Goal: Find specific page/section: Find specific page/section

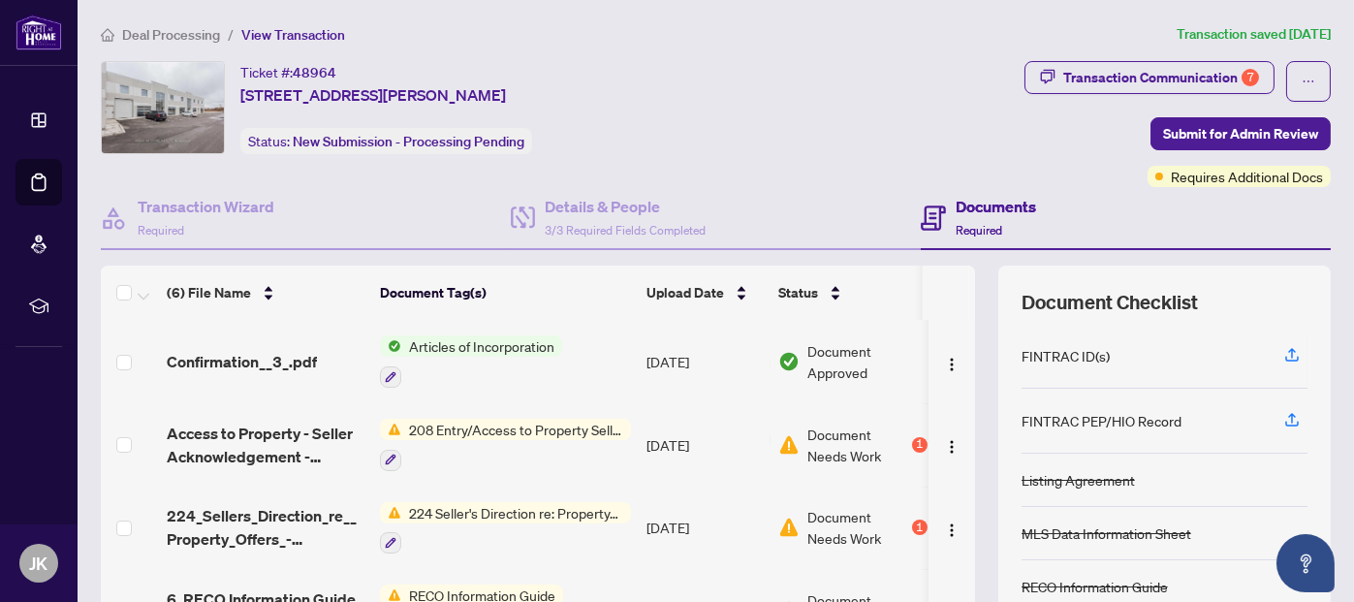
click at [500, 345] on span "Articles of Incorporation" at bounding box center [481, 345] width 161 height 21
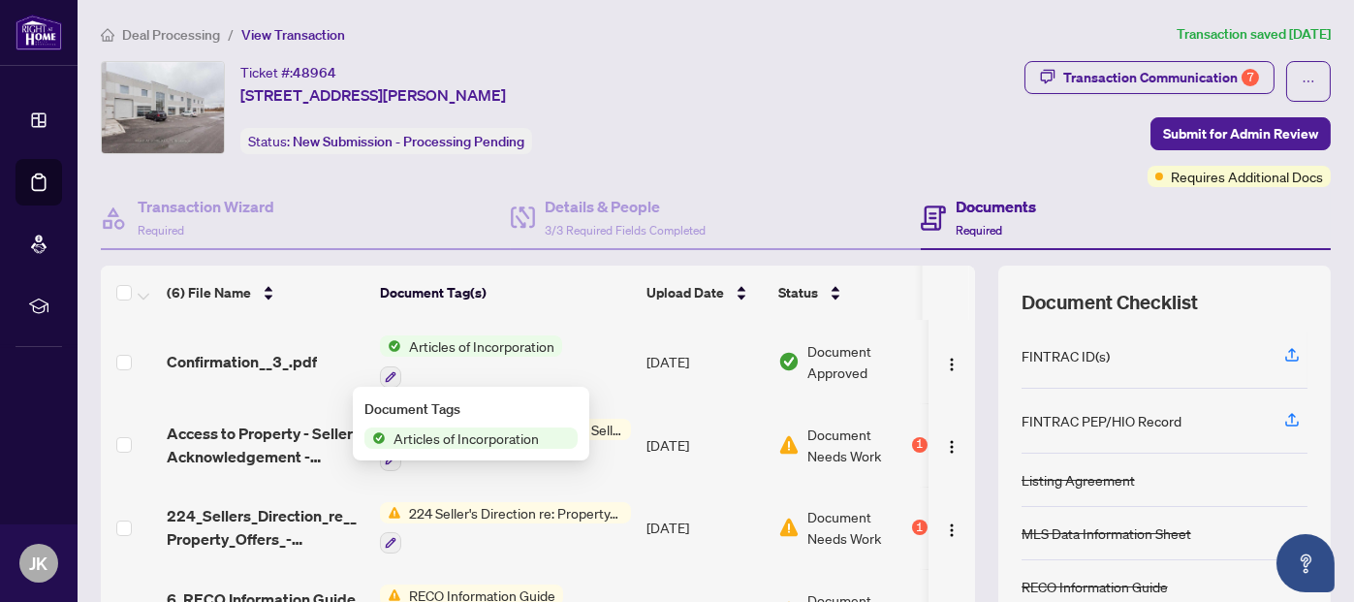
click at [491, 437] on span "Articles of Incorporation" at bounding box center [466, 437] width 161 height 21
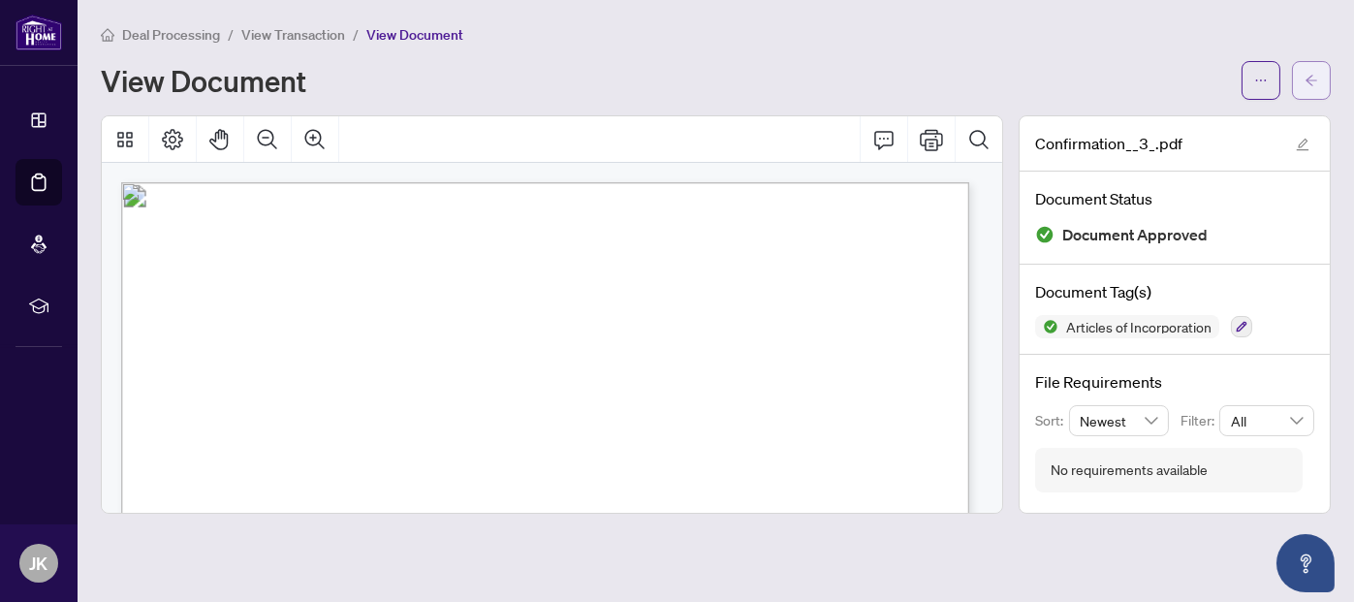
click at [1309, 79] on icon "arrow-left" at bounding box center [1311, 81] width 14 height 14
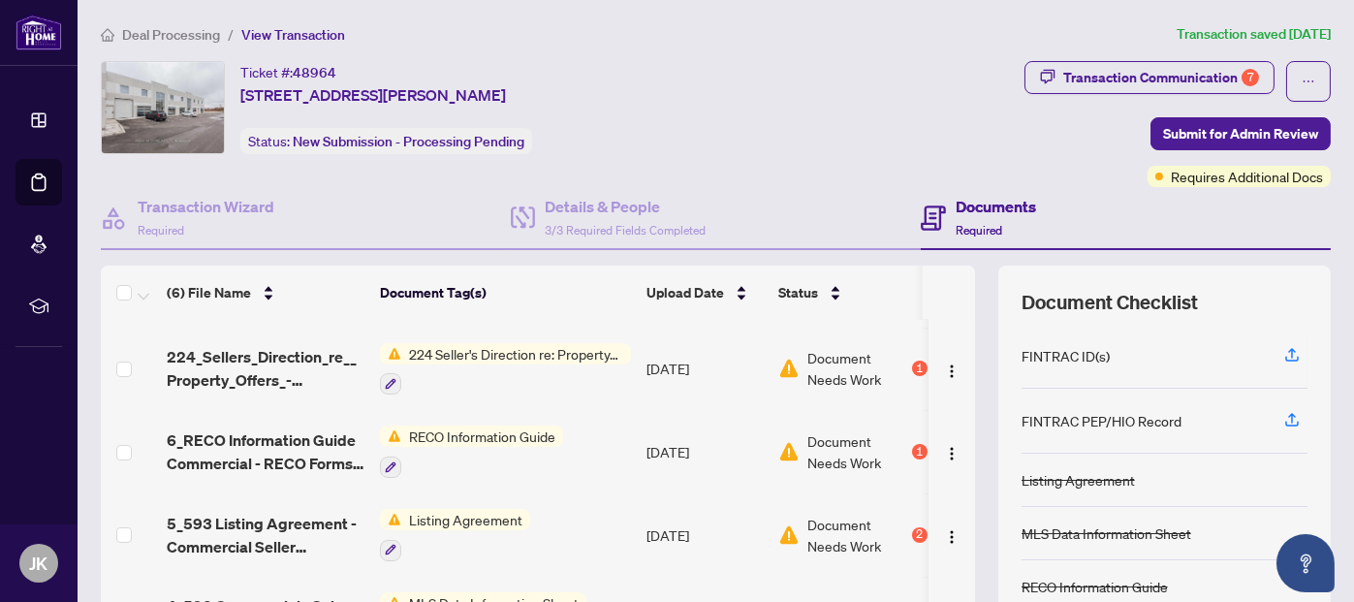
scroll to position [169, 0]
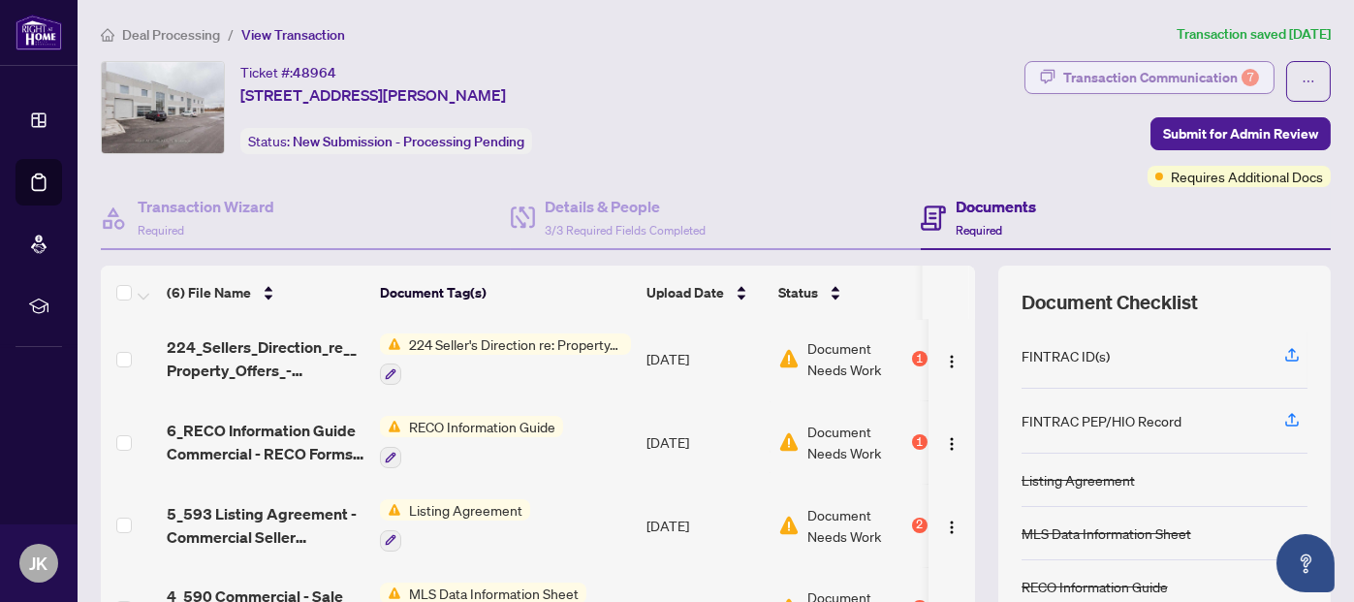
click at [1096, 73] on div "Transaction Communication 7" at bounding box center [1161, 77] width 196 height 31
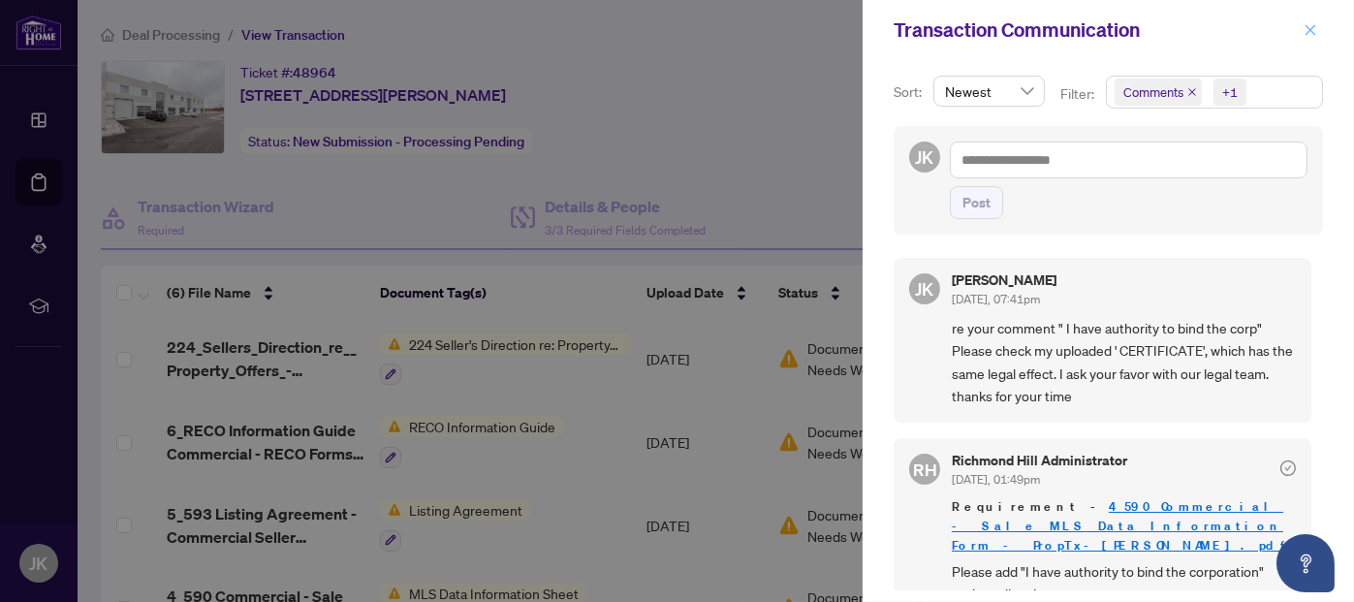
click at [1315, 32] on icon "close" at bounding box center [1310, 30] width 14 height 14
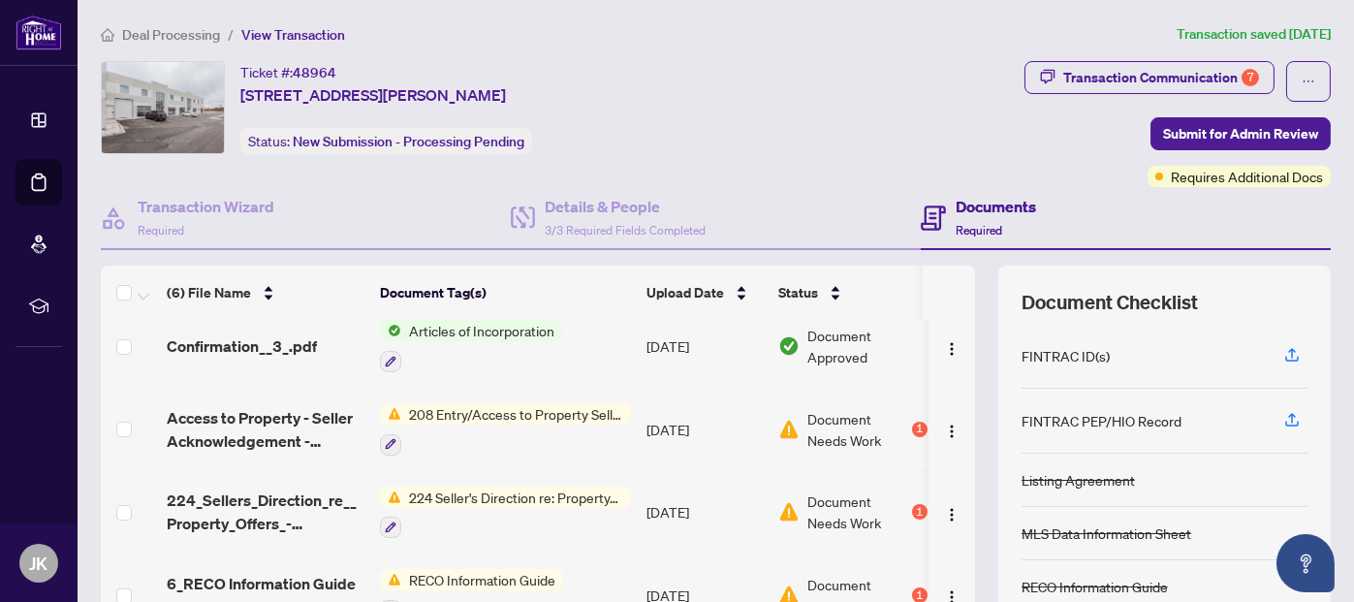
scroll to position [0, 0]
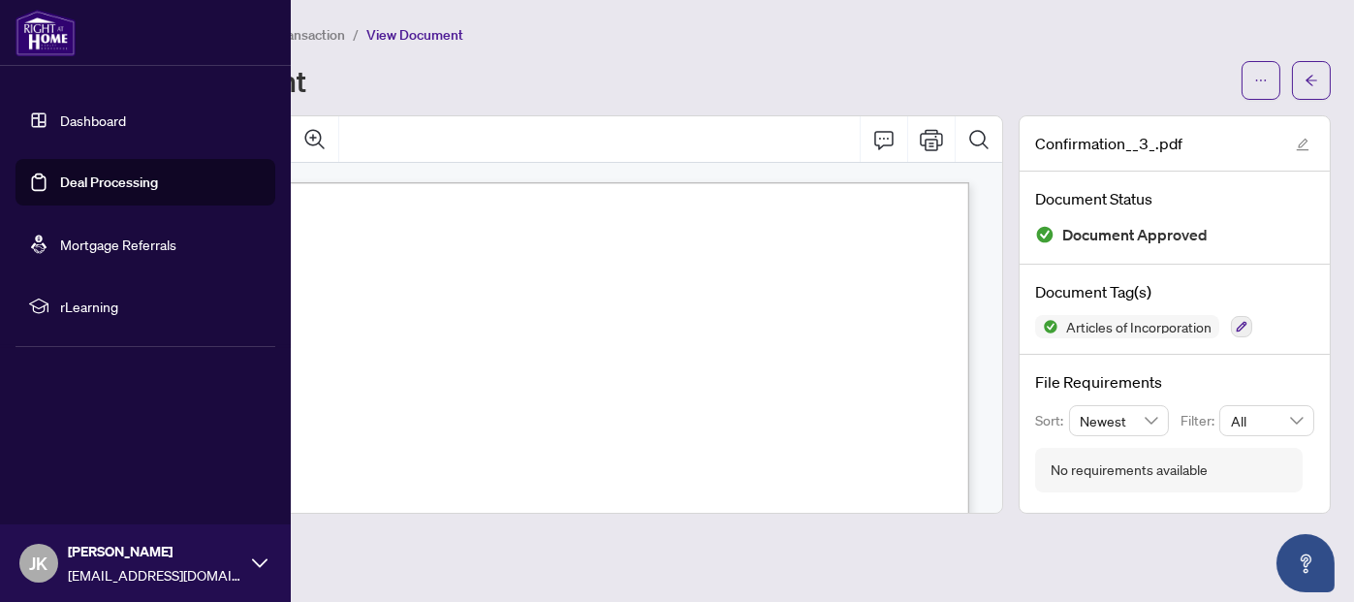
click at [127, 181] on link "Deal Processing" at bounding box center [109, 181] width 98 height 17
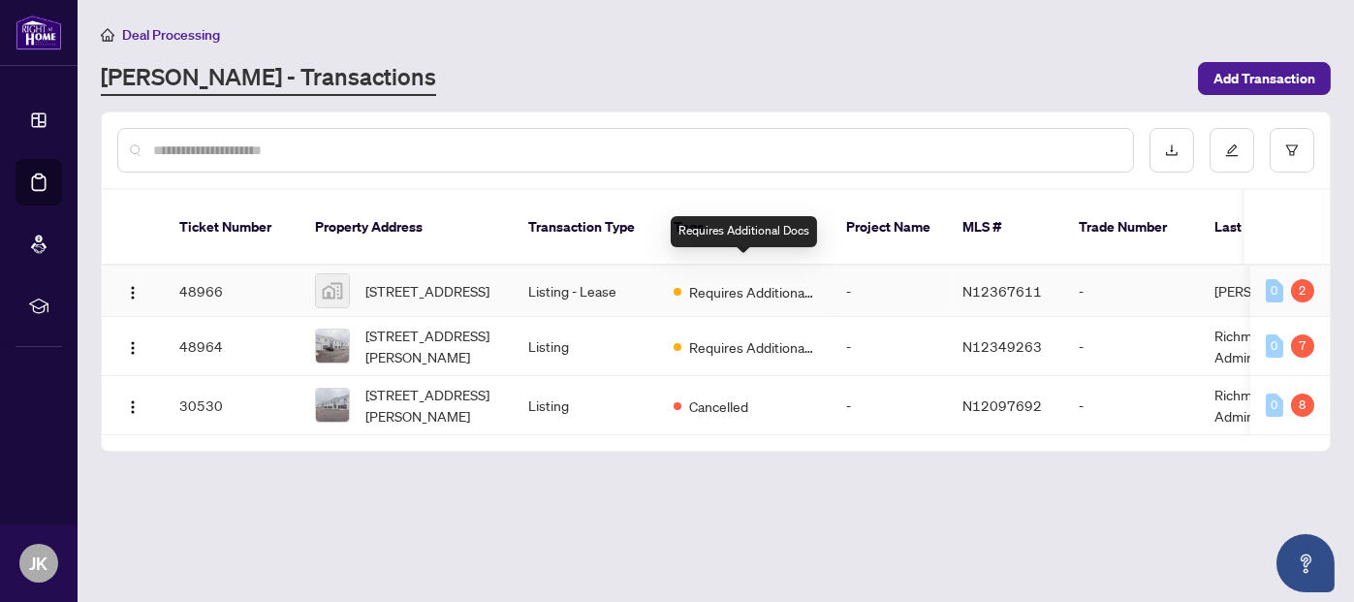
click at [753, 281] on span "Requires Additional Docs" at bounding box center [752, 291] width 126 height 21
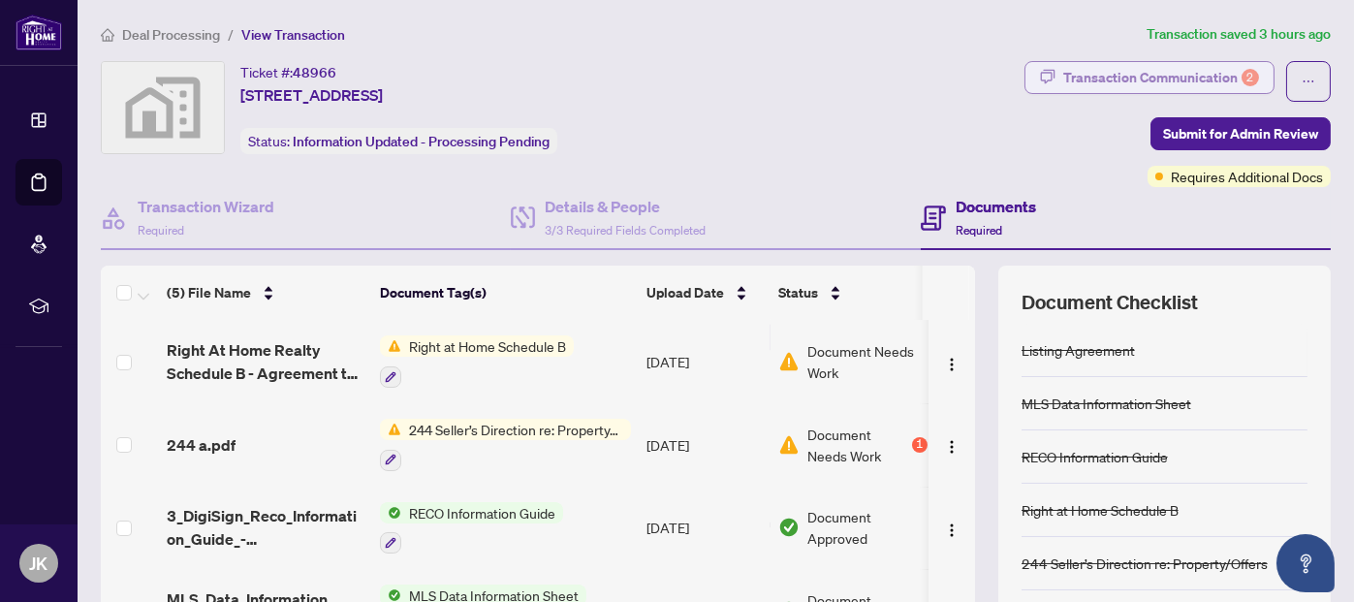
click at [1157, 79] on div "Transaction Communication 2" at bounding box center [1161, 77] width 196 height 31
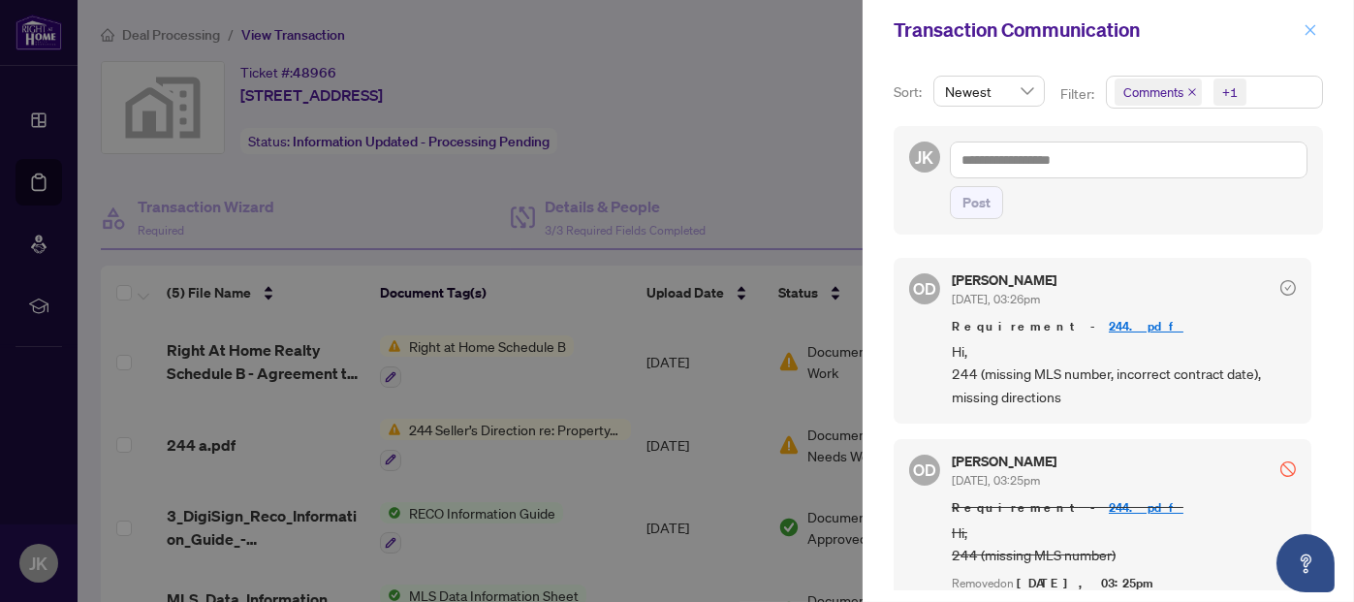
click at [1317, 27] on icon "close" at bounding box center [1310, 30] width 14 height 14
